Goal: Transaction & Acquisition: Download file/media

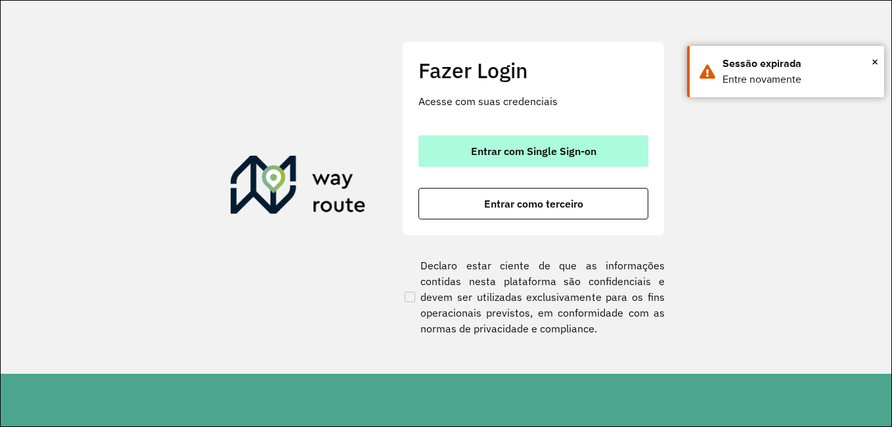
click at [602, 154] on button "Entrar com Single Sign-on" at bounding box center [534, 151] width 230 height 32
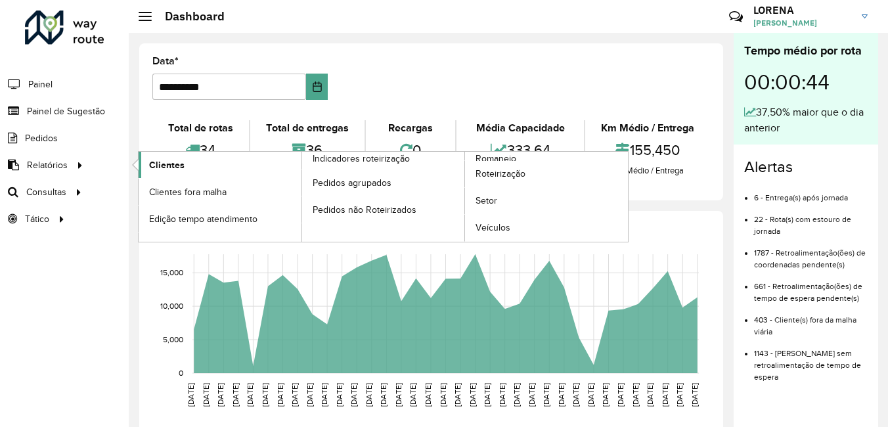
click at [154, 158] on span "Clientes" at bounding box center [166, 165] width 35 height 14
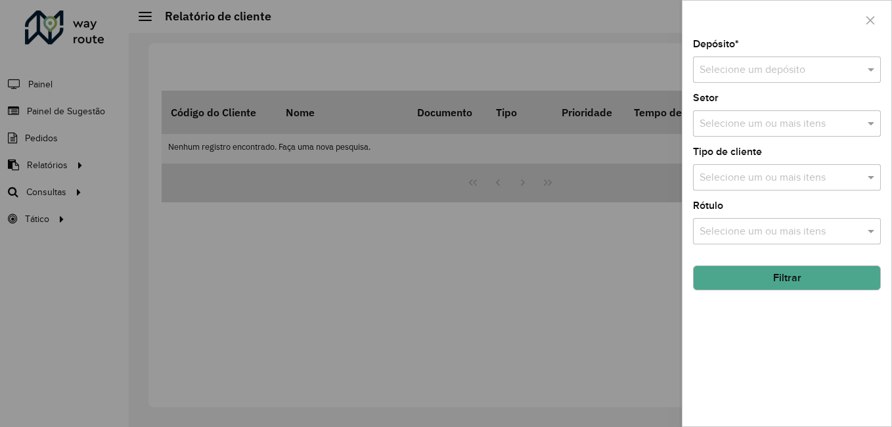
click at [749, 70] on input "text" at bounding box center [774, 70] width 148 height 16
click at [749, 104] on span "CDI Louveira" at bounding box center [728, 107] width 59 height 11
click at [764, 277] on button "Filtrar" at bounding box center [787, 277] width 188 height 25
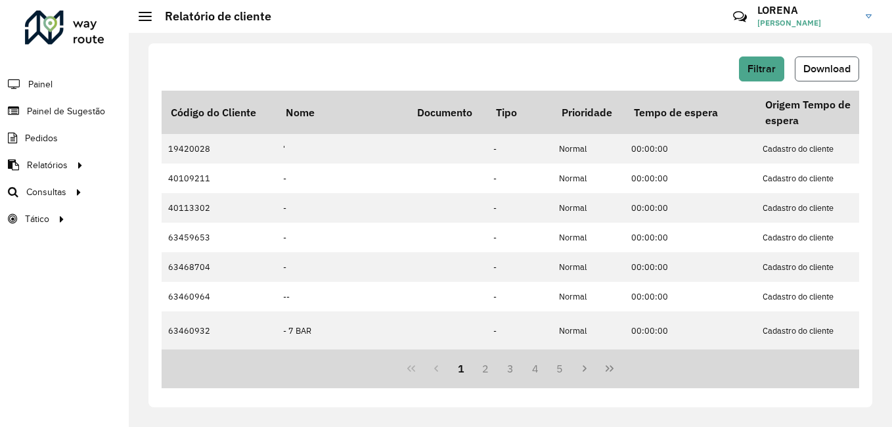
click at [826, 63] on button "Download" at bounding box center [827, 69] width 64 height 25
